Goal: Task Accomplishment & Management: Use online tool/utility

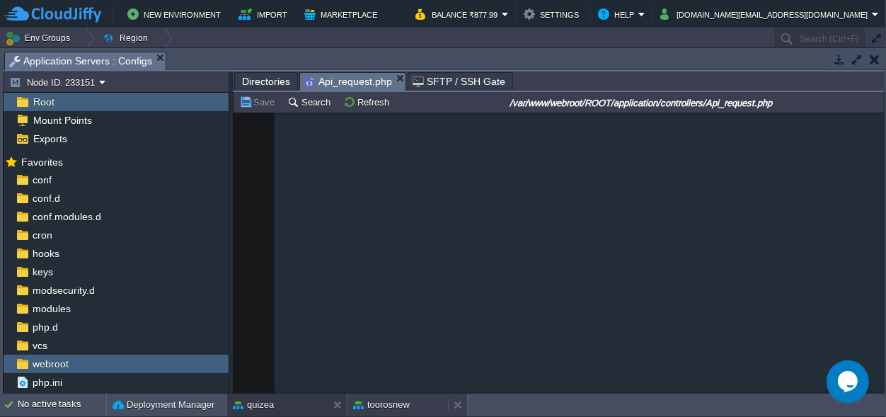
scroll to position [1417, 0]
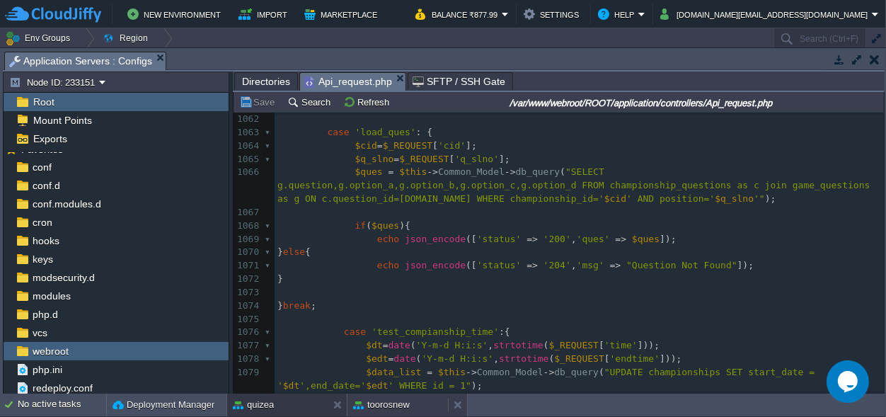
click at [400, 409] on button "toorosnew" at bounding box center [381, 405] width 57 height 14
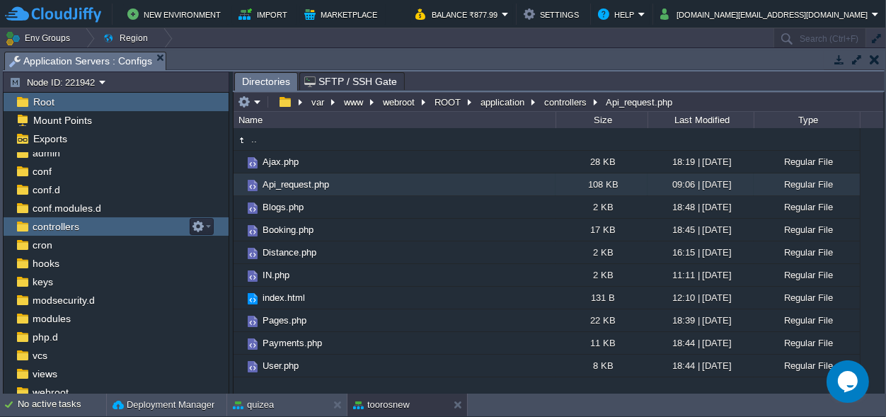
scroll to position [0, 0]
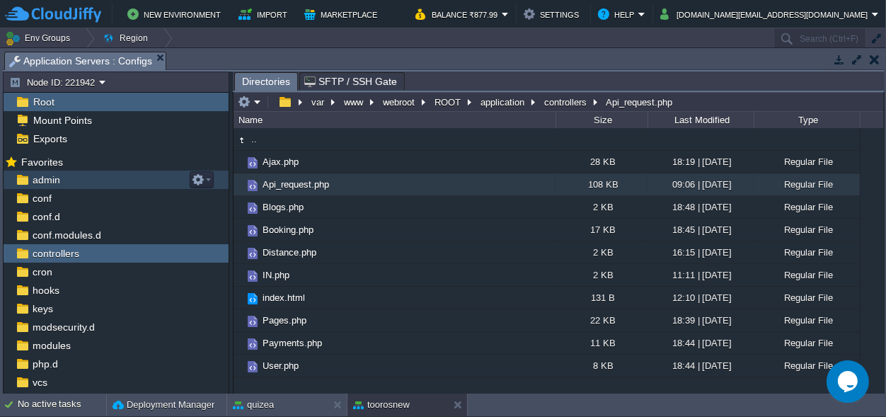
click at [47, 177] on span "admin" at bounding box center [46, 179] width 33 height 13
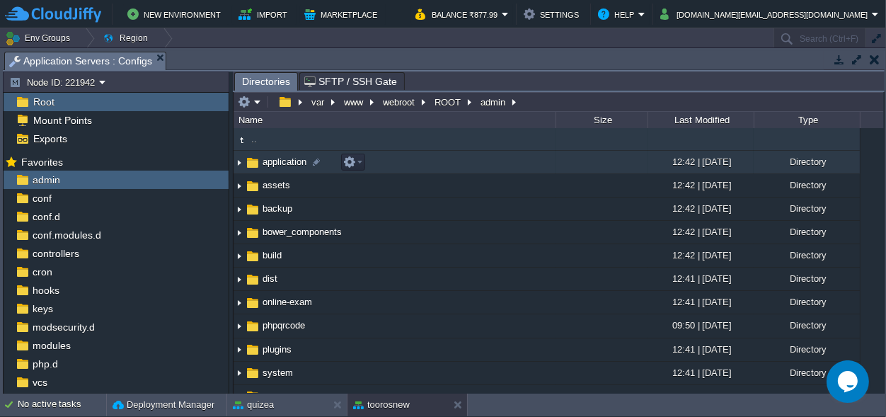
click at [275, 162] on span "application" at bounding box center [285, 162] width 48 height 12
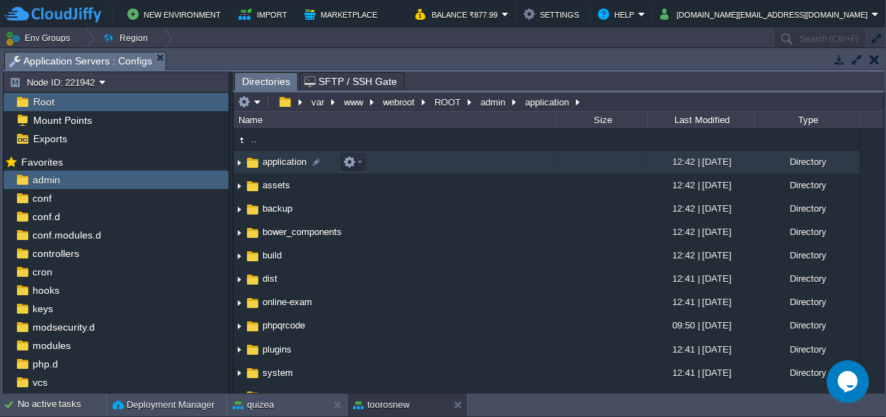
click at [275, 162] on span "application" at bounding box center [285, 162] width 48 height 12
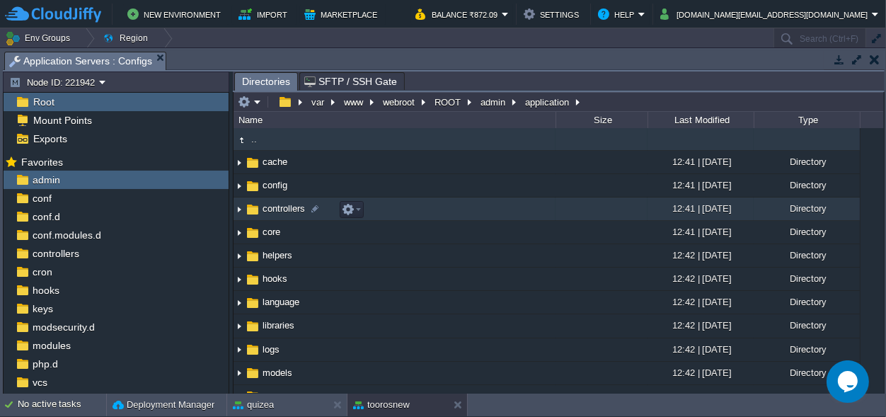
click at [283, 209] on span "controllers" at bounding box center [284, 208] width 47 height 12
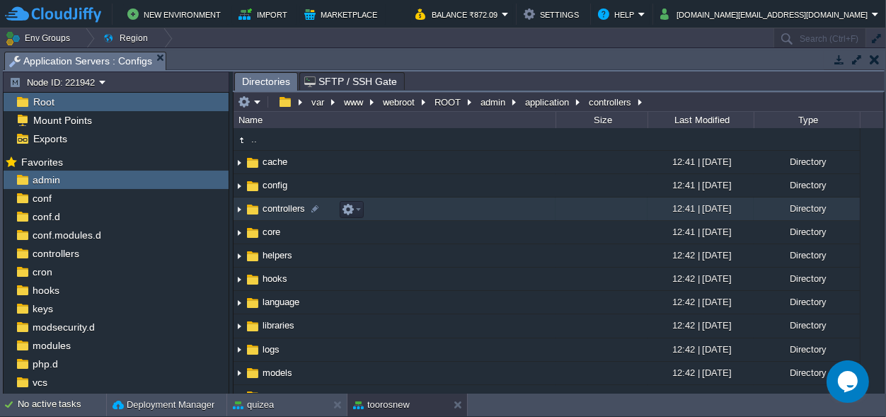
click at [283, 209] on span "controllers" at bounding box center [284, 208] width 47 height 12
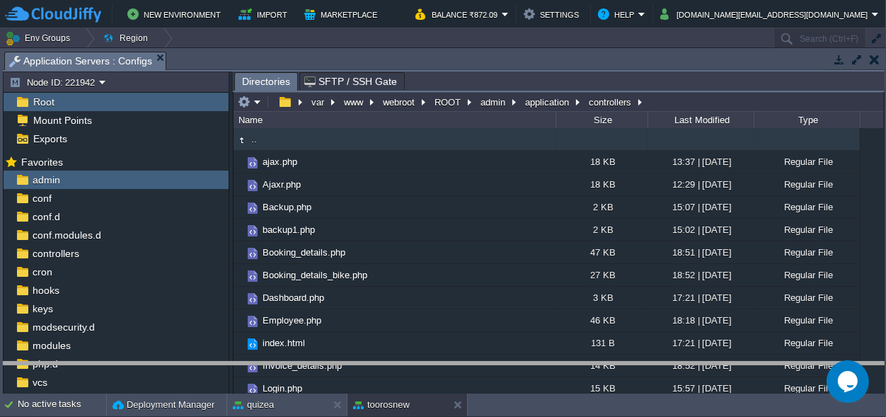
drag, startPoint x: 320, startPoint y: 58, endPoint x: 322, endPoint y: 413, distance: 355.4
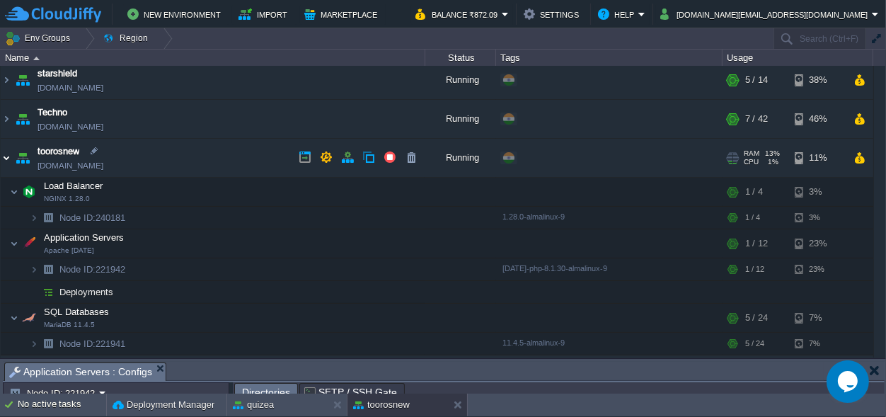
click at [1, 158] on img at bounding box center [6, 158] width 11 height 38
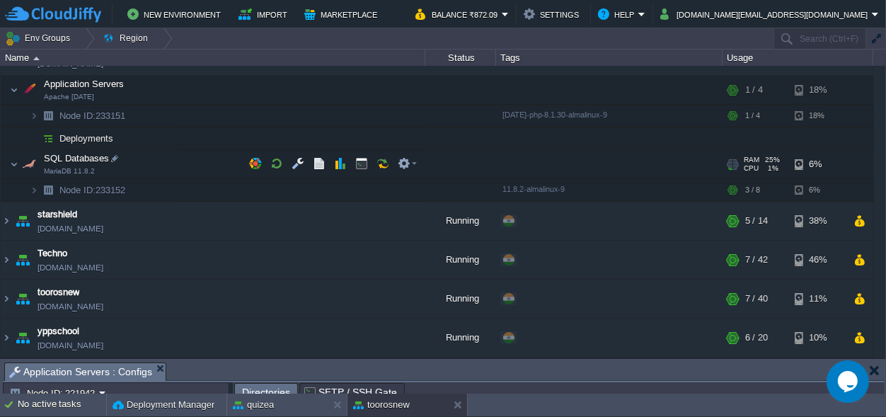
scroll to position [223, 0]
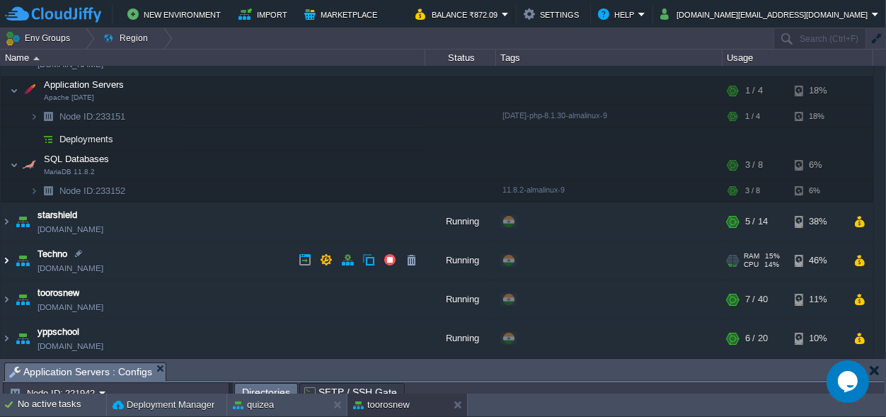
click at [6, 256] on img at bounding box center [6, 260] width 11 height 38
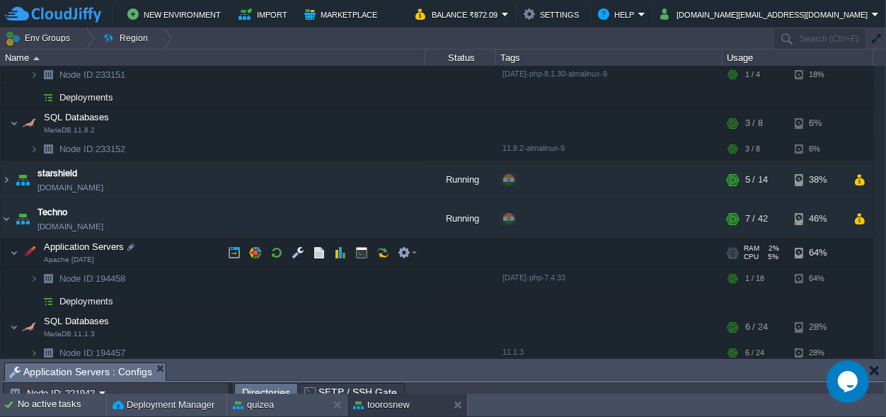
scroll to position [289, 0]
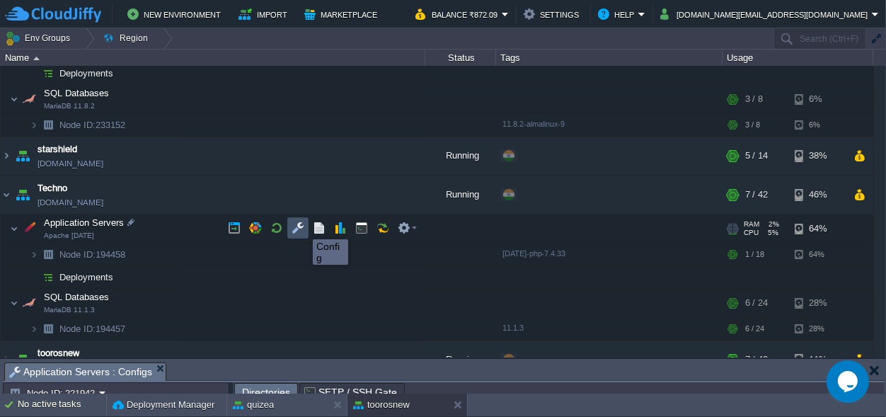
click at [302, 227] on button "button" at bounding box center [298, 228] width 13 height 13
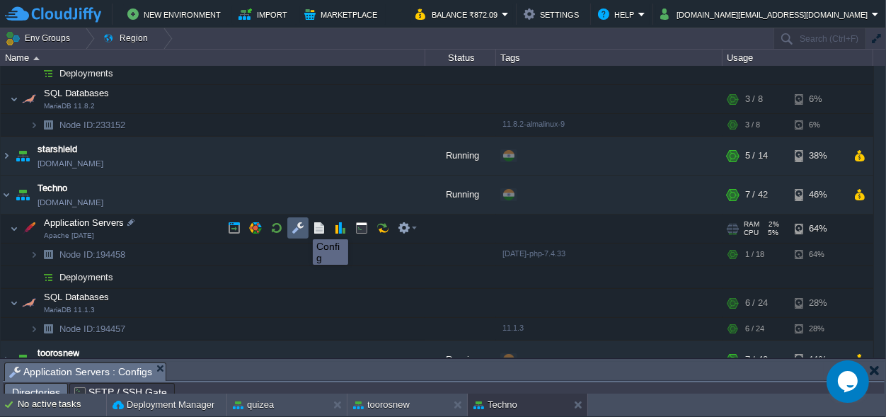
scroll to position [23, 0]
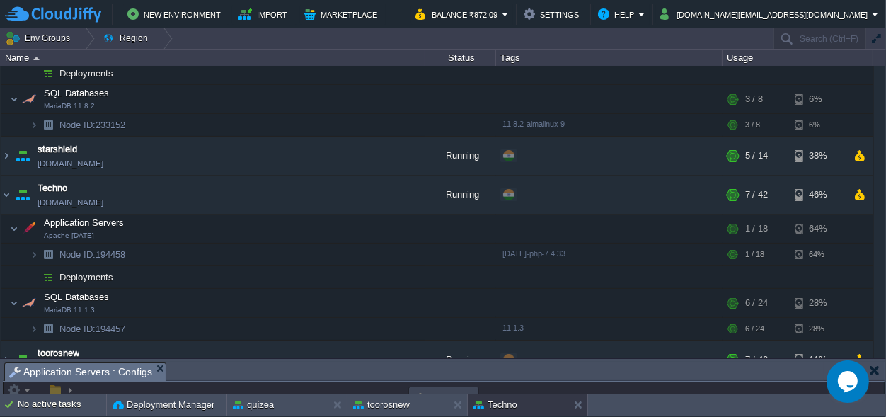
drag, startPoint x: 425, startPoint y: 372, endPoint x: 417, endPoint y: -55, distance: 427.0
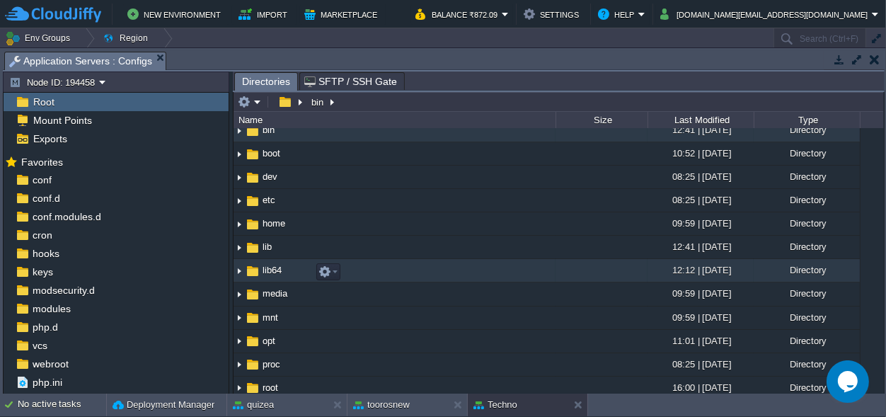
scroll to position [0, 0]
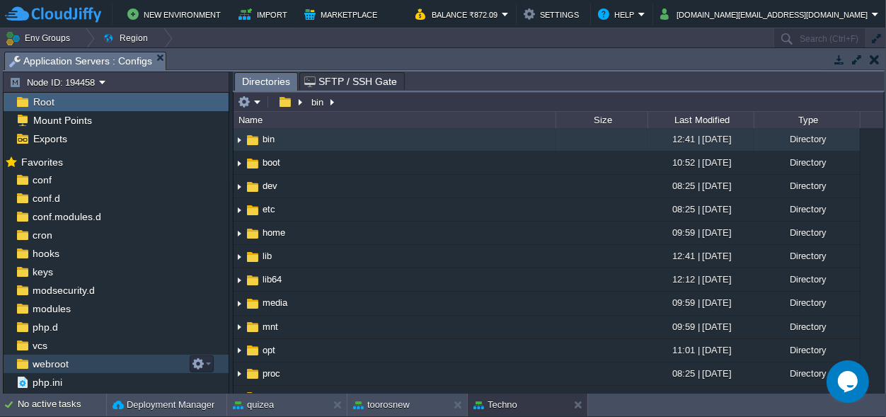
click at [50, 365] on span "webroot" at bounding box center [50, 364] width 41 height 13
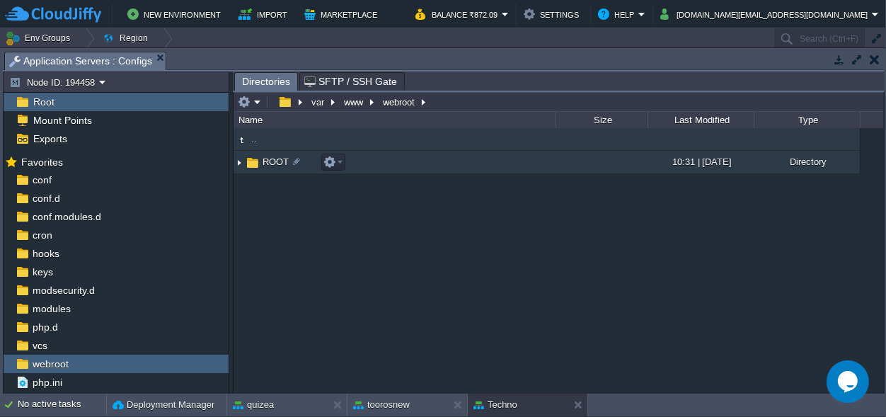
click at [269, 164] on span "ROOT" at bounding box center [276, 162] width 30 height 12
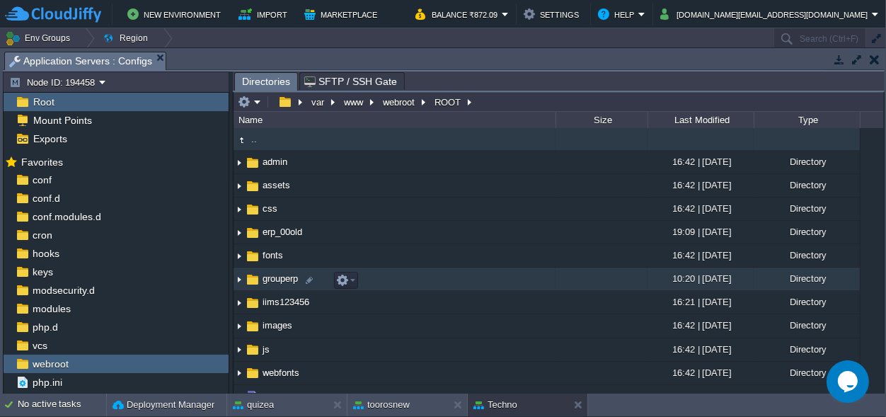
click at [287, 281] on span "grouperp" at bounding box center [281, 279] width 40 height 12
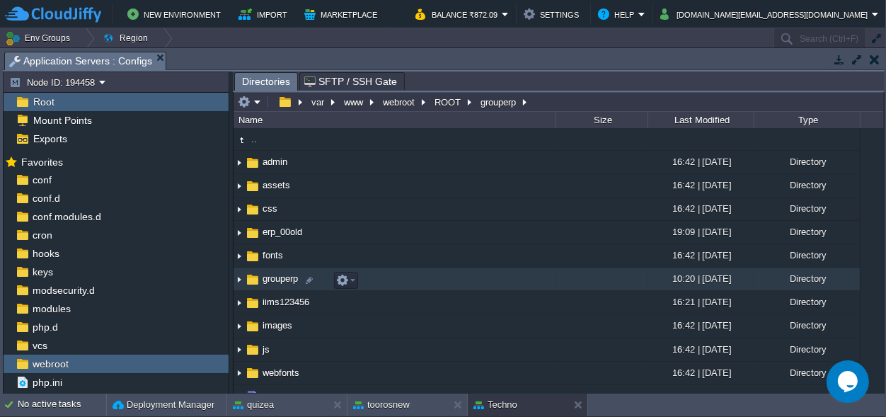
click at [287, 281] on span "grouperp" at bounding box center [281, 279] width 40 height 12
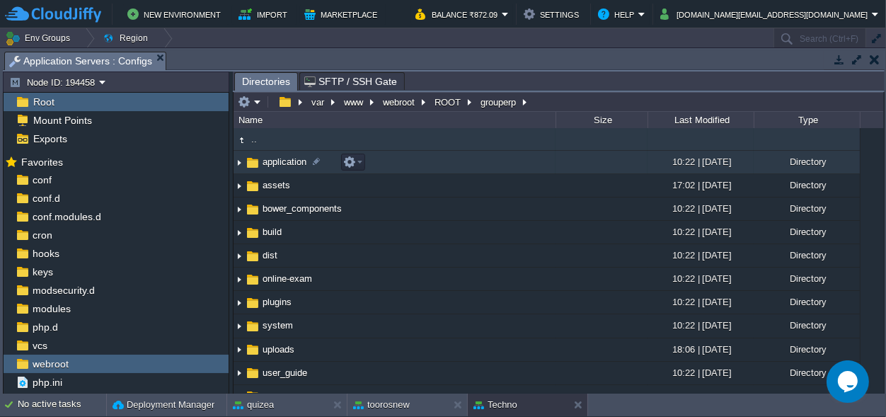
click at [274, 160] on span "application" at bounding box center [285, 162] width 48 height 12
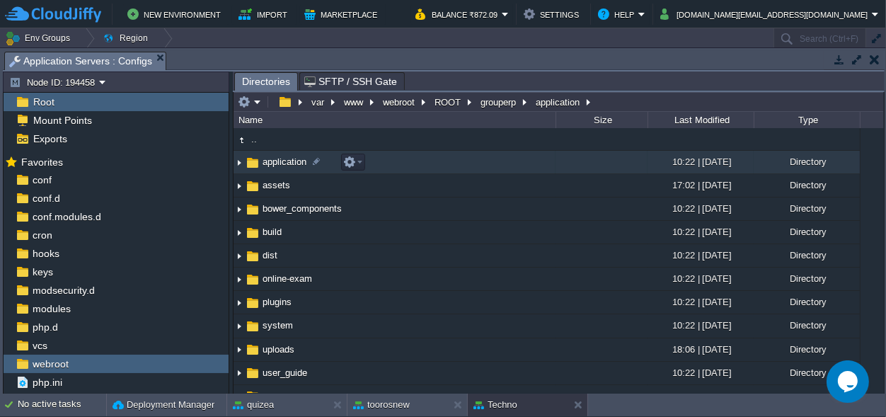
click at [274, 160] on span "application" at bounding box center [285, 162] width 48 height 12
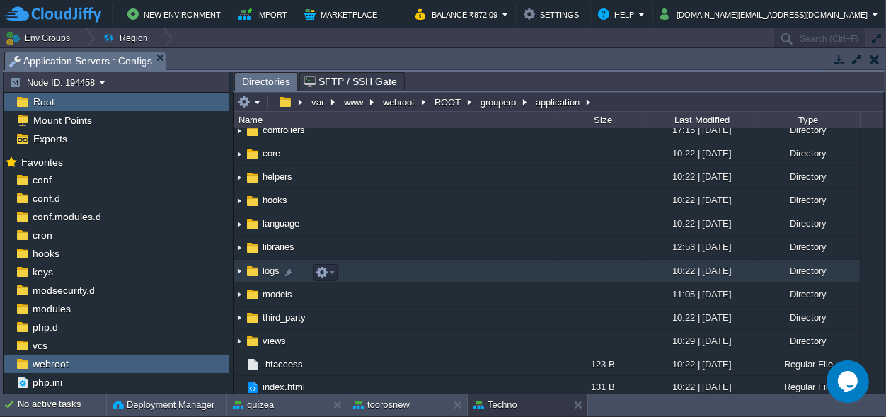
scroll to position [86, 0]
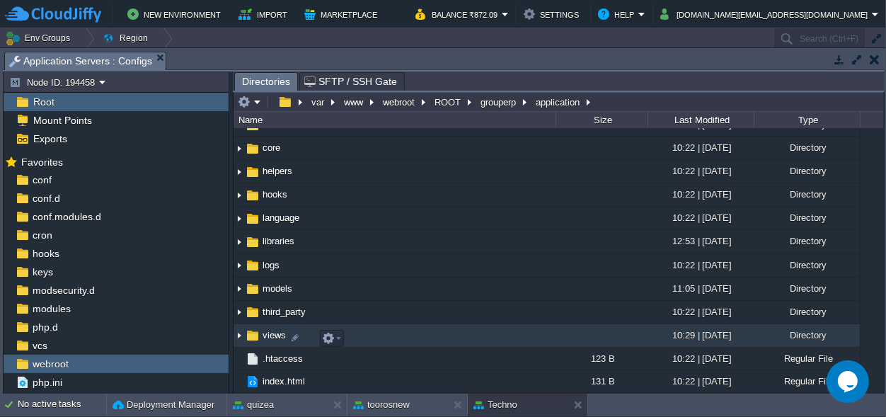
click at [275, 333] on span "views" at bounding box center [275, 335] width 28 height 12
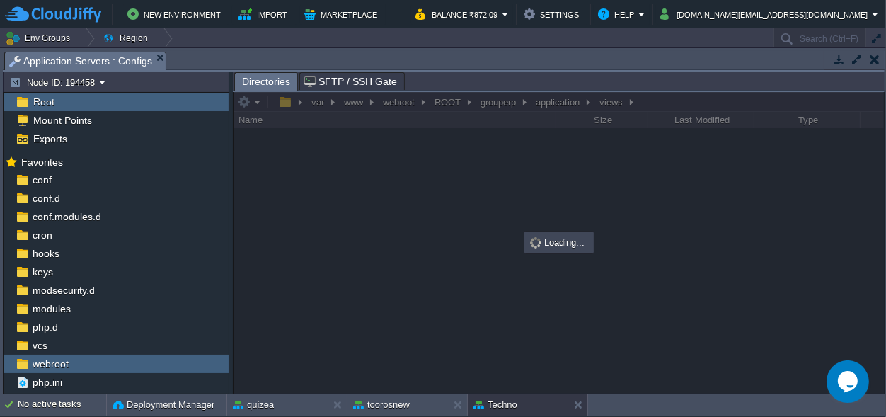
scroll to position [0, 0]
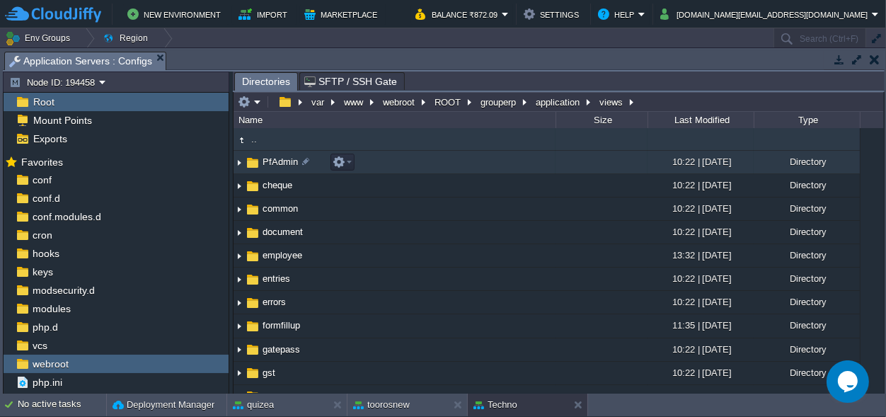
click at [275, 160] on span "PfAdmin" at bounding box center [281, 162] width 40 height 12
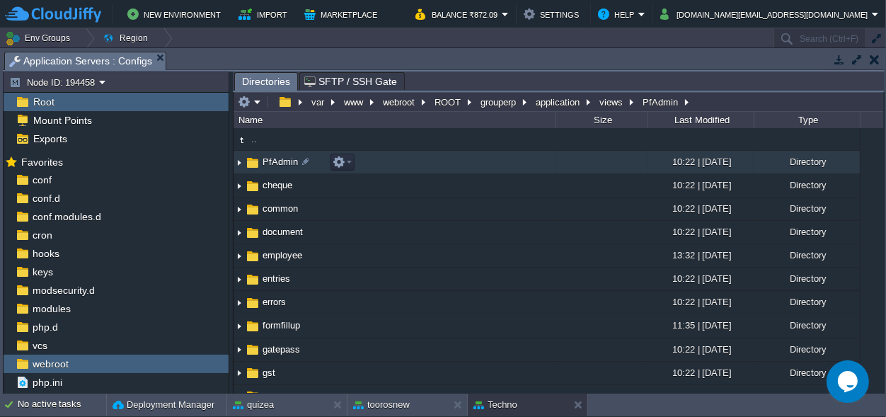
click at [275, 160] on span "PfAdmin" at bounding box center [281, 162] width 40 height 12
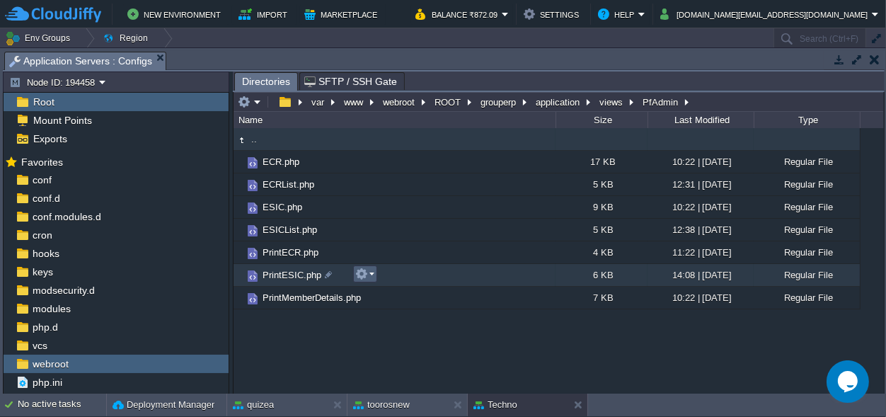
click at [370, 276] on em at bounding box center [364, 274] width 19 height 13
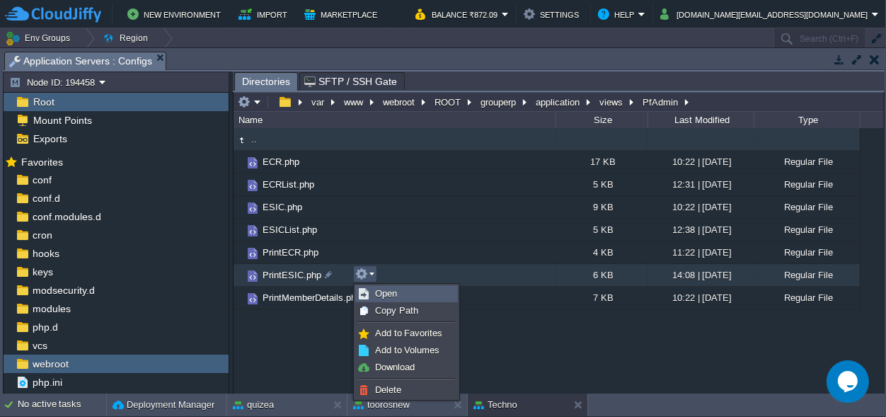
click at [377, 290] on span "Open" at bounding box center [386, 293] width 22 height 11
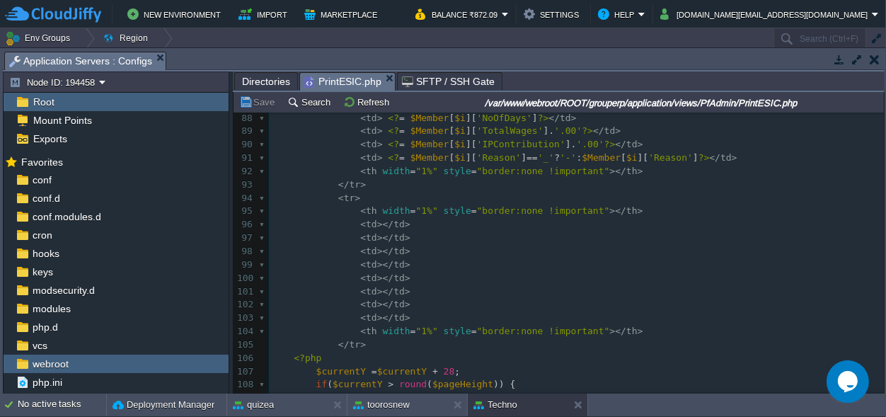
scroll to position [1126, 0]
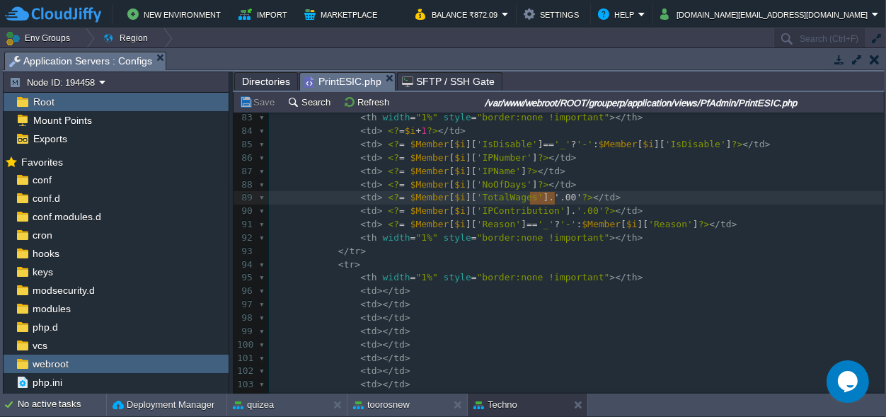
type textarea ".'.00'"
drag, startPoint x: 555, startPoint y: 196, endPoint x: 527, endPoint y: 195, distance: 28.3
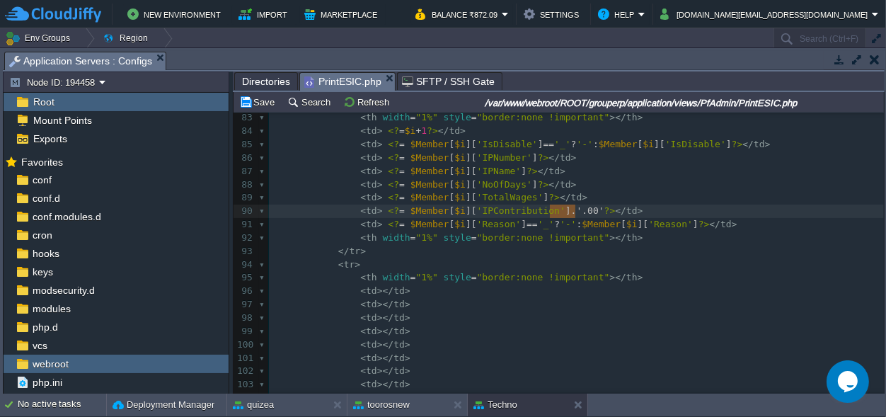
type textarea ".'.00'"
drag, startPoint x: 576, startPoint y: 210, endPoint x: 547, endPoint y: 212, distance: 29.1
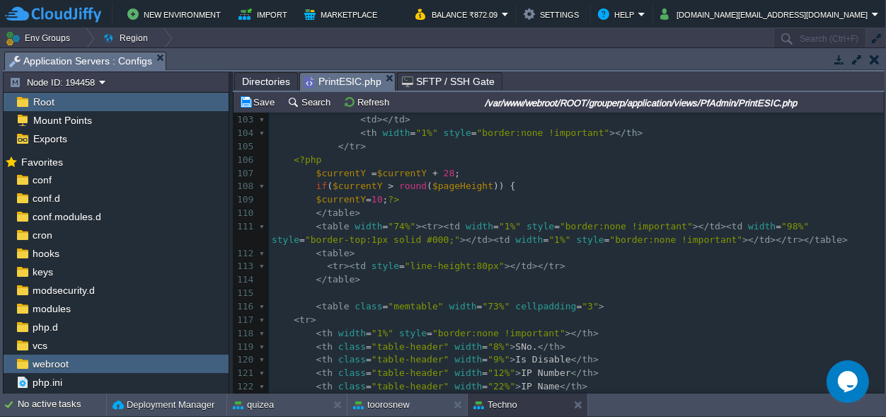
scroll to position [0, 0]
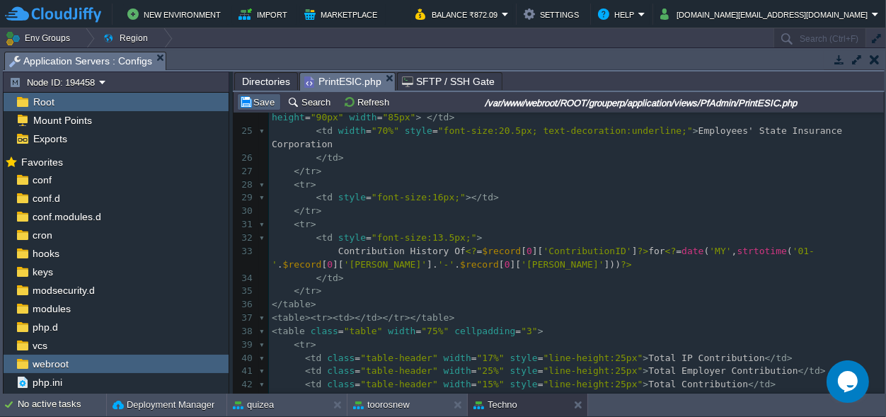
click at [261, 97] on button "Save" at bounding box center [259, 102] width 40 height 13
click at [369, 404] on button "toorosnew" at bounding box center [381, 405] width 57 height 14
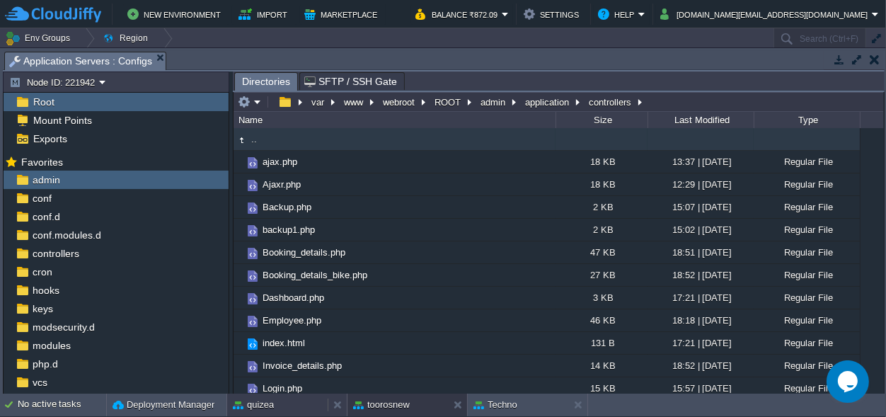
click at [278, 409] on div "quizea" at bounding box center [277, 405] width 101 height 23
